Goal: Information Seeking & Learning: Check status

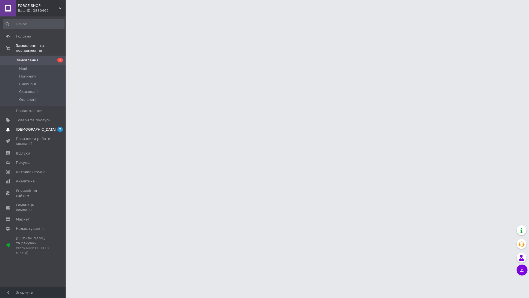
click at [36, 127] on span "[DEMOGRAPHIC_DATA]" at bounding box center [33, 129] width 35 height 5
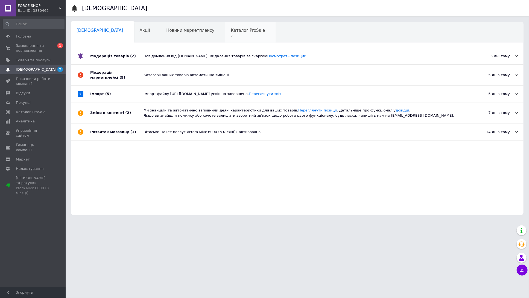
click at [231, 32] on span "Каталог ProSale" at bounding box center [248, 30] width 34 height 5
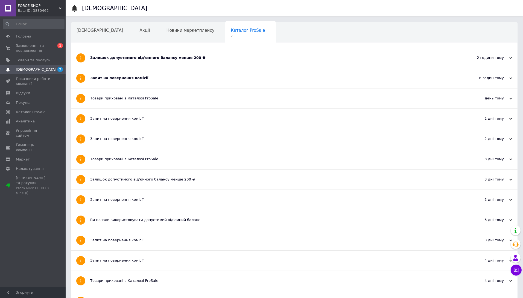
click at [192, 58] on div "Залишок допустимого від'ємного балансу менше 200 ₴" at bounding box center [273, 57] width 367 height 5
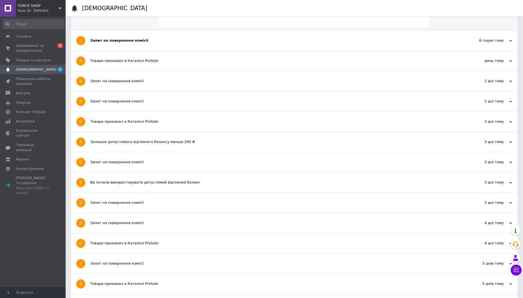
scroll to position [82, 0]
click at [45, 68] on span "[DEMOGRAPHIC_DATA]" at bounding box center [33, 69] width 35 height 5
click at [173, 41] on div "Запит на повернення комісії" at bounding box center [273, 39] width 367 height 5
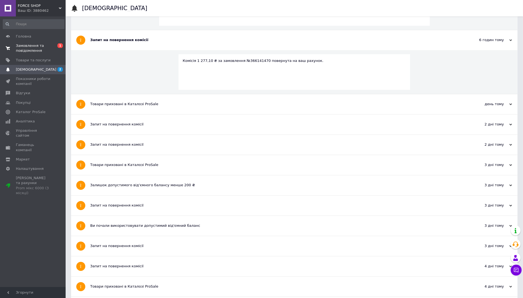
click at [25, 42] on link "Замовлення та повідомлення 0 1" at bounding box center [33, 48] width 67 height 14
